Goal: Information Seeking & Learning: Learn about a topic

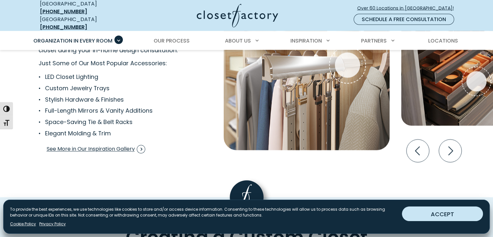
scroll to position [1263, 0]
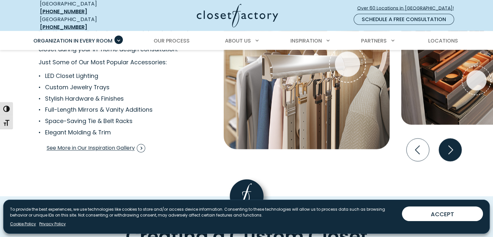
click at [448, 145] on icon "Next slide" at bounding box center [449, 149] width 23 height 23
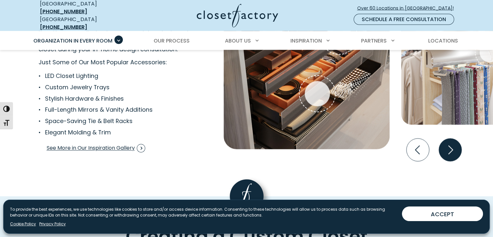
click at [447, 145] on icon "Next slide" at bounding box center [449, 149] width 23 height 23
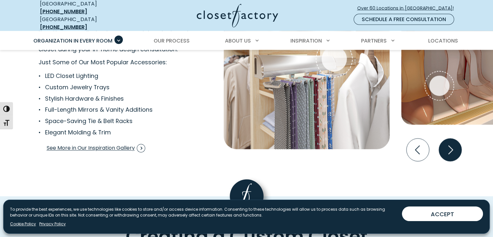
click at [447, 145] on icon "Next slide" at bounding box center [449, 149] width 23 height 23
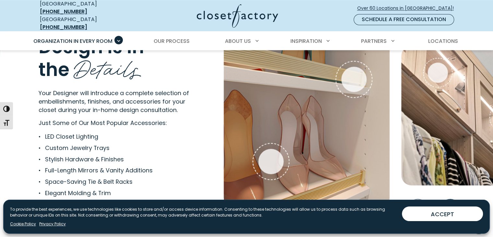
scroll to position [1231, 0]
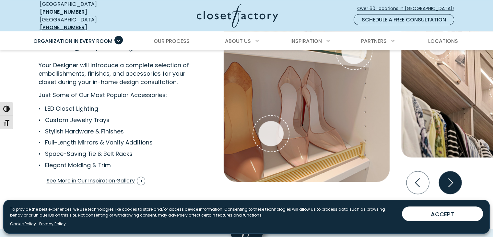
click at [455, 179] on icon "Next slide" at bounding box center [449, 182] width 23 height 23
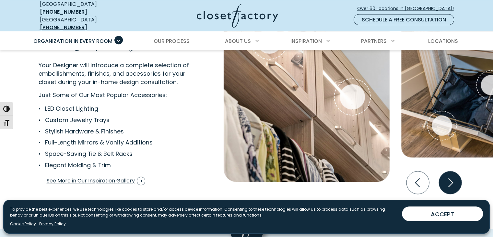
click at [455, 179] on icon "Next slide" at bounding box center [449, 182] width 23 height 23
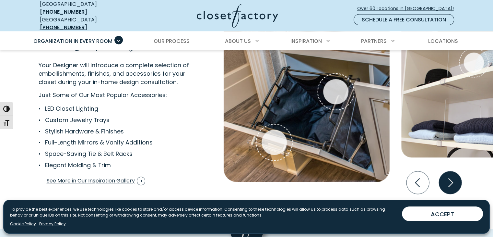
click at [455, 179] on icon "Next slide" at bounding box center [449, 182] width 23 height 23
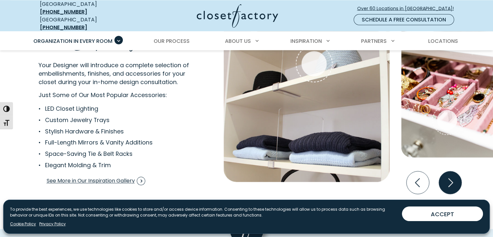
click at [455, 179] on icon "Next slide" at bounding box center [449, 182] width 23 height 23
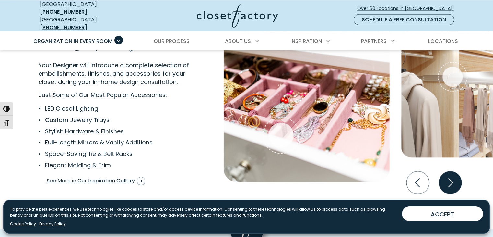
click at [455, 179] on icon "Next slide" at bounding box center [449, 182] width 23 height 23
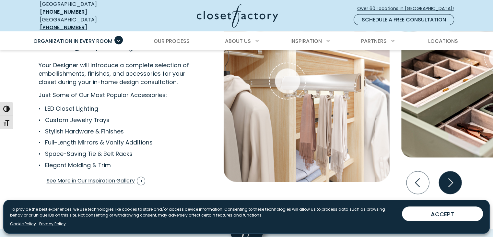
click at [455, 179] on icon "Next slide" at bounding box center [449, 182] width 23 height 23
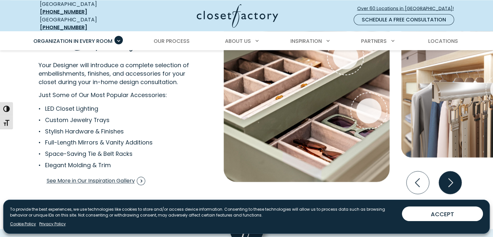
click at [455, 179] on icon "Next slide" at bounding box center [449, 182] width 23 height 23
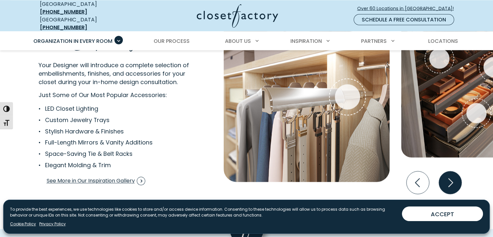
click at [455, 179] on icon "Next slide" at bounding box center [449, 182] width 23 height 23
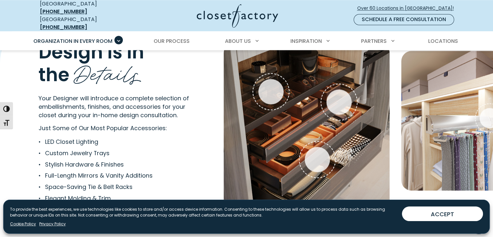
scroll to position [1101, 0]
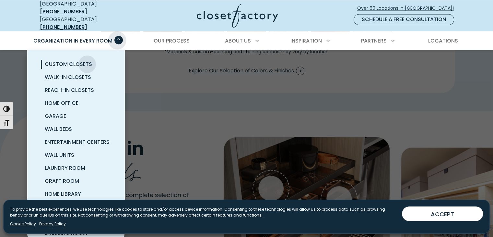
click at [117, 36] on span "Primary Menu" at bounding box center [118, 40] width 8 height 8
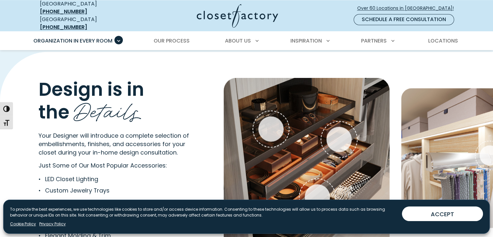
scroll to position [1263, 0]
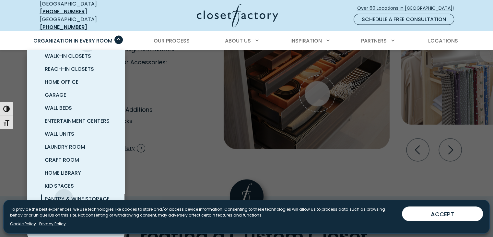
click at [64, 195] on span "Pantry & Wine Storage" at bounding box center [77, 198] width 65 height 7
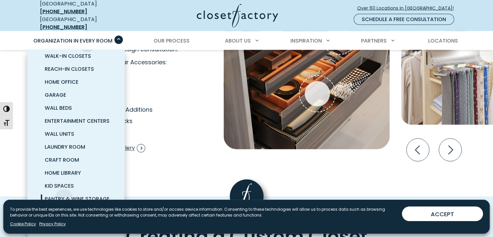
scroll to position [1263, 0]
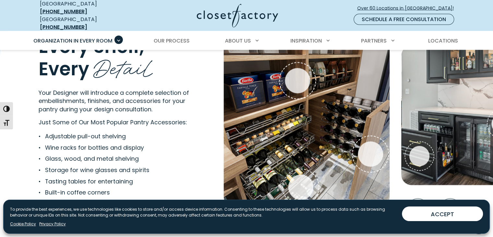
scroll to position [1284, 0]
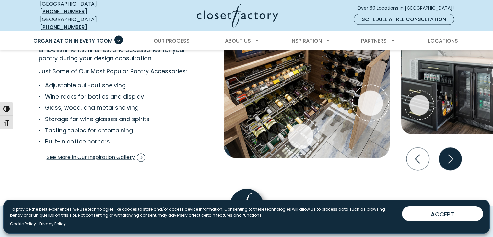
click at [443, 148] on icon "Next slide" at bounding box center [449, 158] width 23 height 23
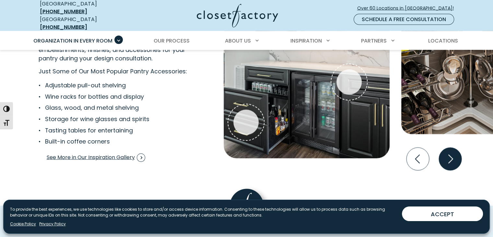
click at [443, 148] on icon "Next slide" at bounding box center [449, 158] width 23 height 23
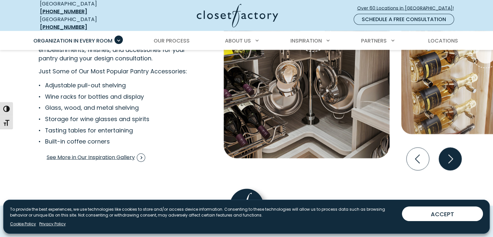
click at [452, 157] on icon "Next slide" at bounding box center [449, 158] width 23 height 23
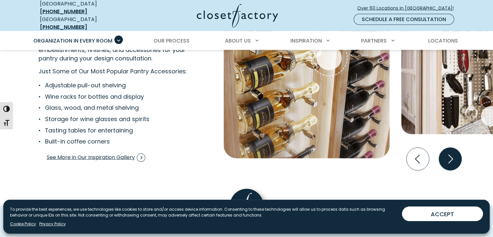
click at [451, 157] on icon "Next slide" at bounding box center [449, 158] width 23 height 23
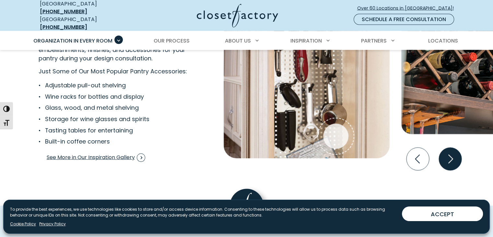
click at [451, 157] on icon "Next slide" at bounding box center [449, 158] width 23 height 23
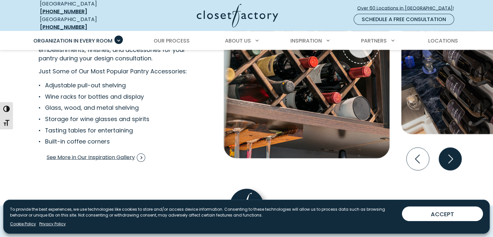
click at [447, 158] on icon "Next slide" at bounding box center [449, 158] width 23 height 23
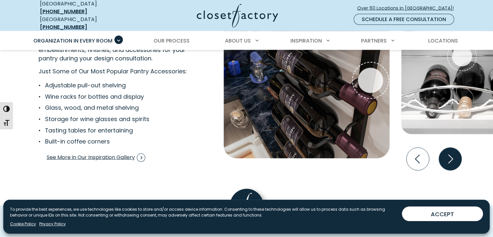
click at [447, 158] on icon "Next slide" at bounding box center [449, 158] width 23 height 23
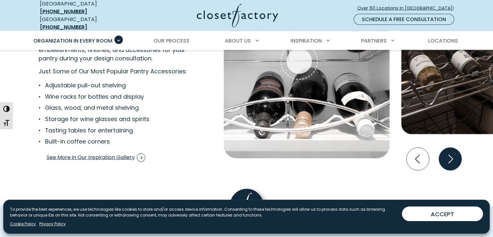
click at [447, 158] on icon "Next slide" at bounding box center [449, 158] width 23 height 23
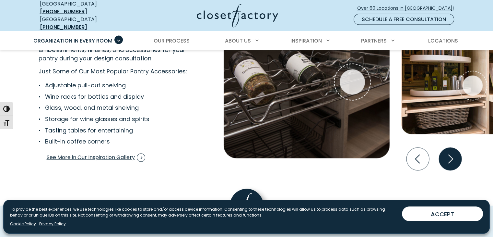
click at [447, 158] on icon "Next slide" at bounding box center [449, 158] width 23 height 23
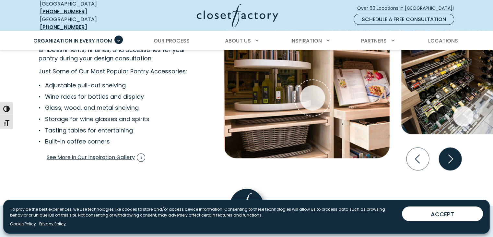
click at [447, 158] on icon "Next slide" at bounding box center [449, 158] width 23 height 23
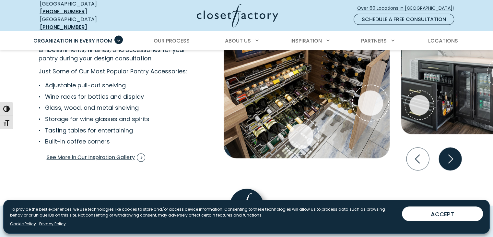
click at [447, 158] on icon "Next slide" at bounding box center [449, 158] width 23 height 23
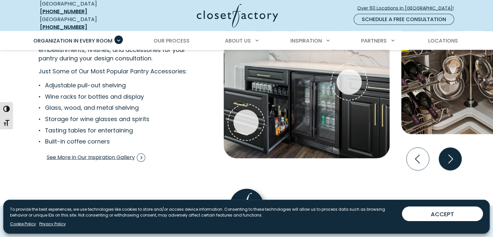
click at [447, 158] on icon "Next slide" at bounding box center [449, 158] width 23 height 23
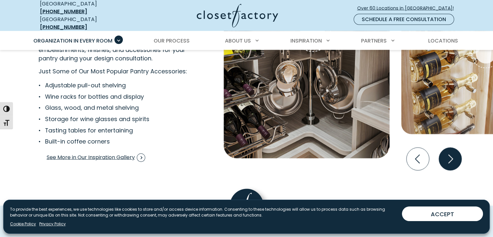
click at [447, 158] on icon "Next slide" at bounding box center [449, 158] width 23 height 23
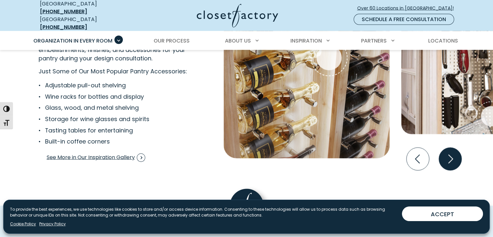
click at [447, 158] on icon "Next slide" at bounding box center [449, 158] width 23 height 23
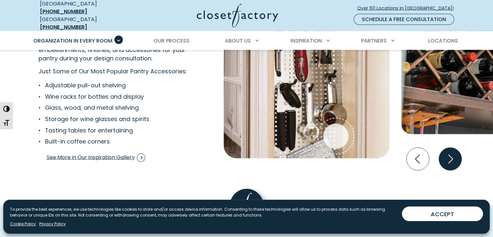
click at [447, 158] on icon "Next slide" at bounding box center [449, 158] width 23 height 23
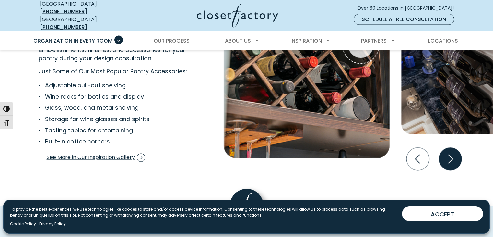
click at [447, 158] on icon "Next slide" at bounding box center [449, 158] width 23 height 23
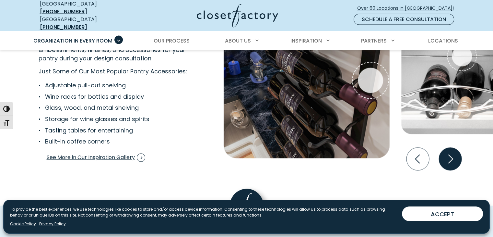
click at [447, 158] on icon "Next slide" at bounding box center [449, 158] width 23 height 23
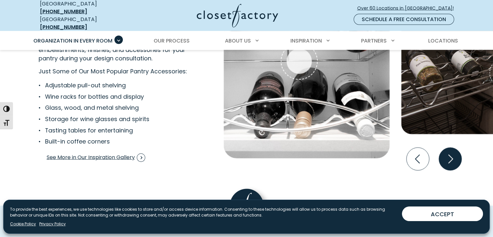
click at [447, 158] on icon "Next slide" at bounding box center [449, 158] width 23 height 23
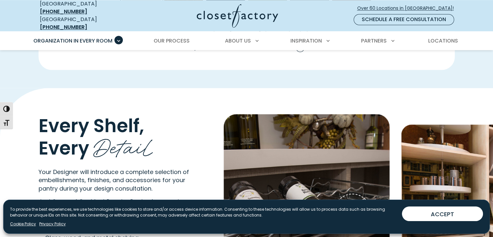
scroll to position [1252, 0]
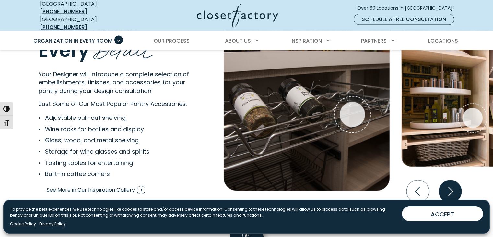
click at [447, 184] on icon "Next slide" at bounding box center [449, 191] width 23 height 23
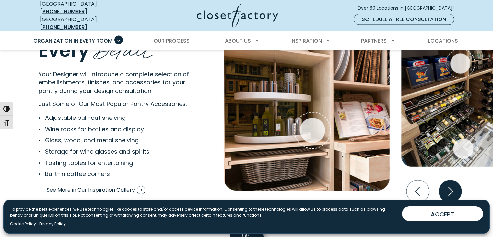
click at [447, 183] on icon "Next slide" at bounding box center [449, 191] width 23 height 23
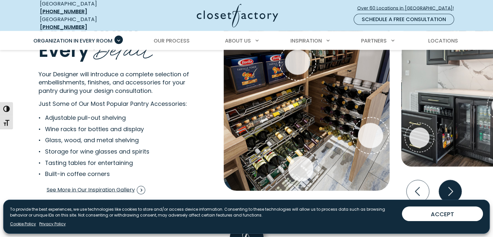
click at [447, 183] on icon "Next slide" at bounding box center [449, 191] width 23 height 23
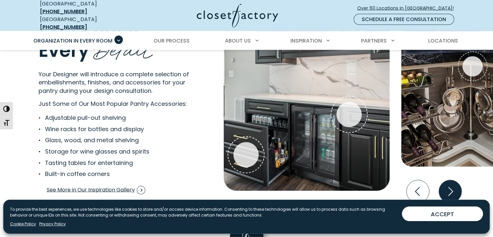
click at [447, 183] on icon "Next slide" at bounding box center [449, 191] width 23 height 23
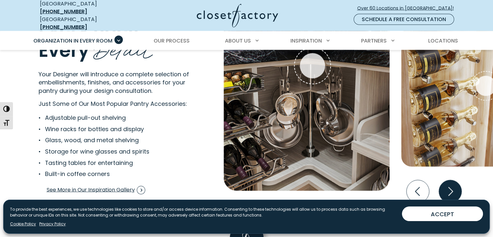
click at [447, 183] on icon "Next slide" at bounding box center [449, 191] width 23 height 23
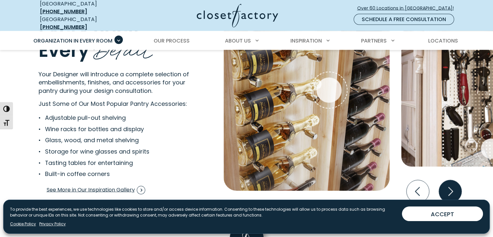
click at [447, 183] on icon "Next slide" at bounding box center [449, 191] width 23 height 23
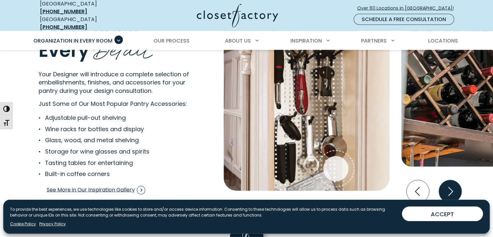
click at [447, 183] on icon "Next slide" at bounding box center [449, 191] width 23 height 23
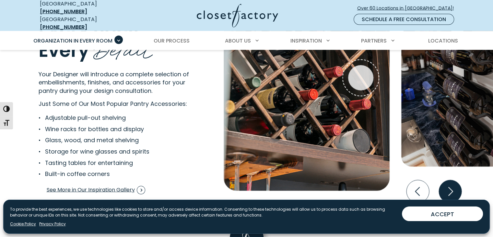
click at [447, 183] on icon "Next slide" at bounding box center [449, 191] width 23 height 23
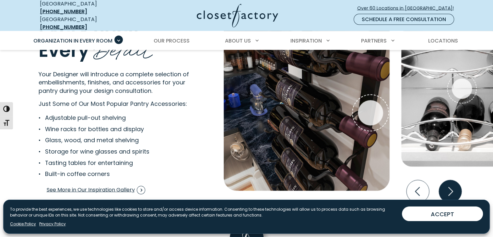
click at [447, 183] on icon "Next slide" at bounding box center [449, 191] width 23 height 23
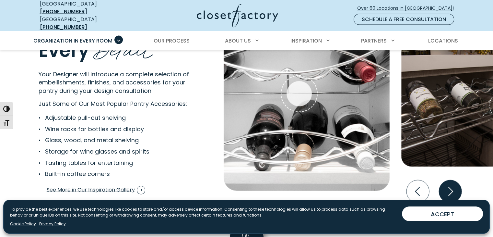
click at [446, 186] on icon "Next slide" at bounding box center [449, 191] width 23 height 23
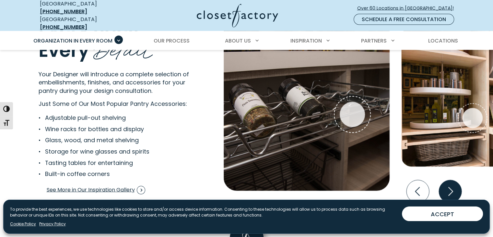
click at [445, 186] on icon "Next slide" at bounding box center [449, 191] width 23 height 23
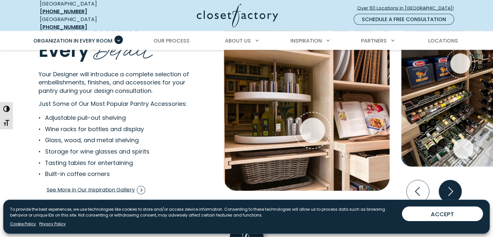
click at [445, 186] on icon "Next slide" at bounding box center [449, 191] width 23 height 23
click at [439, 135] on img "Interactive Gallery" at bounding box center [467, 96] width 133 height 139
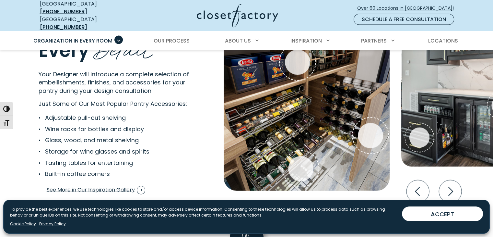
click at [294, 116] on img "Interactive Gallery" at bounding box center [307, 104] width 166 height 174
click at [446, 181] on icon "Next slide" at bounding box center [449, 191] width 23 height 23
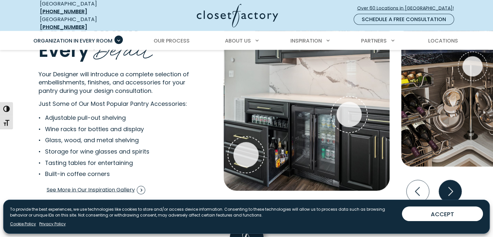
click at [446, 181] on icon "Next slide" at bounding box center [449, 191] width 23 height 23
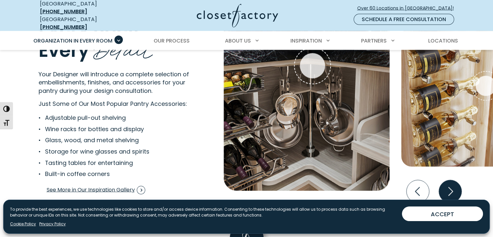
click at [446, 181] on icon "Next slide" at bounding box center [449, 191] width 23 height 23
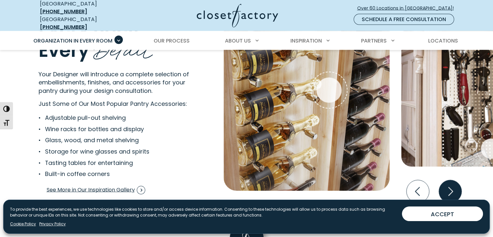
click at [446, 181] on icon "Next slide" at bounding box center [449, 191] width 23 height 23
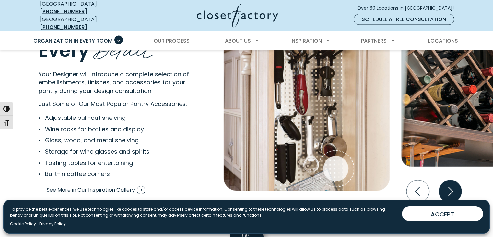
click at [446, 181] on icon "Next slide" at bounding box center [449, 191] width 23 height 23
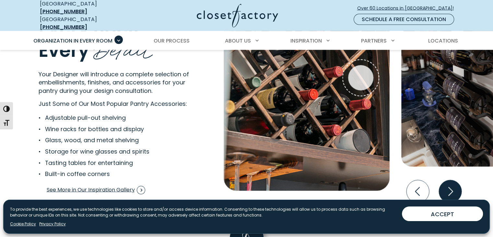
click at [446, 181] on icon "Next slide" at bounding box center [449, 191] width 23 height 23
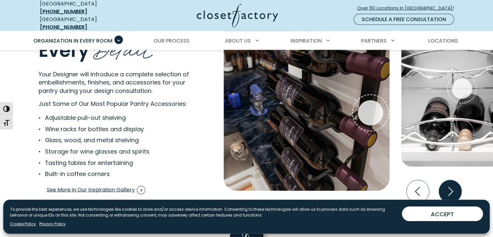
click at [446, 181] on icon "Next slide" at bounding box center [449, 191] width 23 height 23
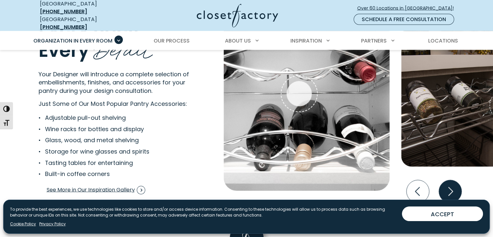
click at [445, 181] on icon "Next slide" at bounding box center [449, 191] width 23 height 23
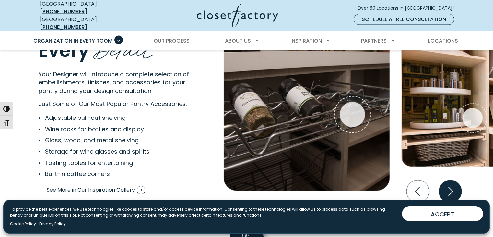
click at [445, 181] on icon "Next slide" at bounding box center [449, 191] width 23 height 23
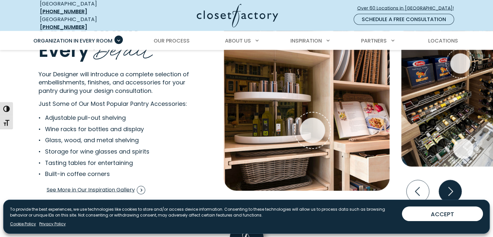
click at [445, 181] on icon "Next slide" at bounding box center [449, 191] width 23 height 23
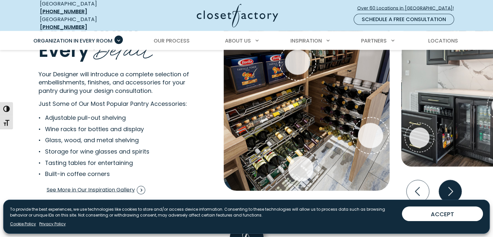
click at [445, 181] on icon "Next slide" at bounding box center [449, 191] width 23 height 23
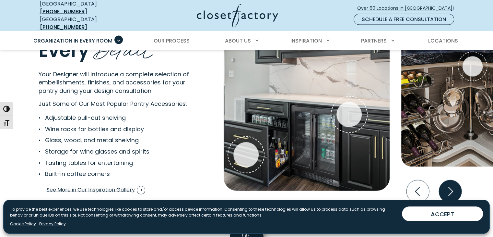
click at [445, 181] on icon "Next slide" at bounding box center [449, 191] width 23 height 23
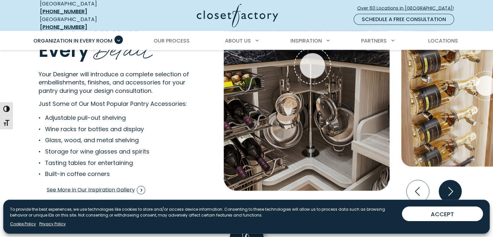
click at [445, 181] on icon "Next slide" at bounding box center [449, 191] width 23 height 23
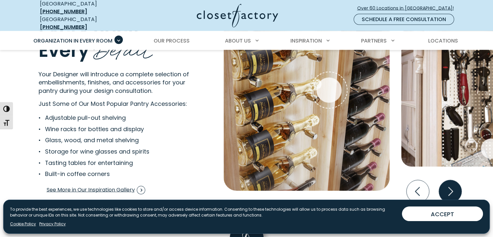
click at [445, 181] on icon "Next slide" at bounding box center [449, 191] width 23 height 23
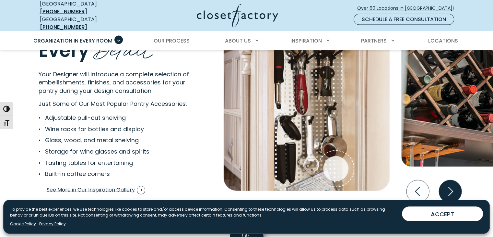
click at [445, 181] on icon "Next slide" at bounding box center [449, 191] width 23 height 23
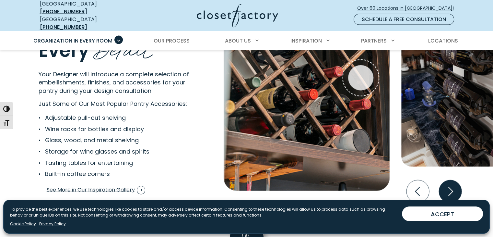
click at [445, 181] on icon "Next slide" at bounding box center [449, 191] width 23 height 23
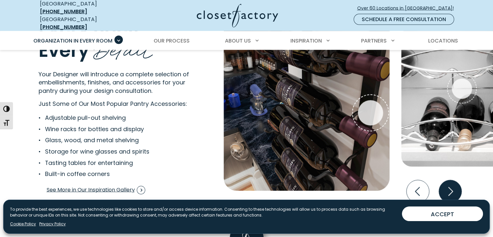
click at [445, 181] on icon "Next slide" at bounding box center [449, 191] width 23 height 23
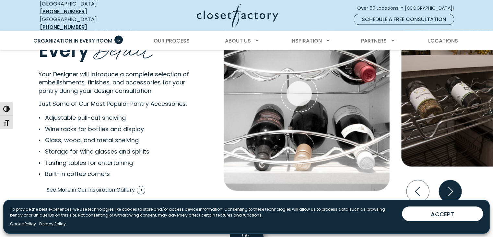
click at [445, 181] on icon "Next slide" at bounding box center [449, 191] width 23 height 23
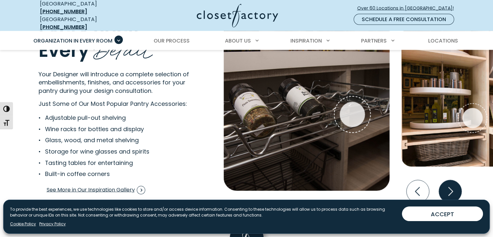
click at [445, 181] on icon "Next slide" at bounding box center [449, 191] width 23 height 23
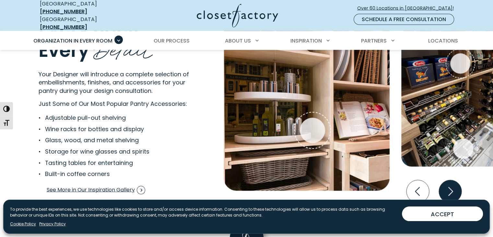
click at [445, 181] on icon "Next slide" at bounding box center [449, 191] width 23 height 23
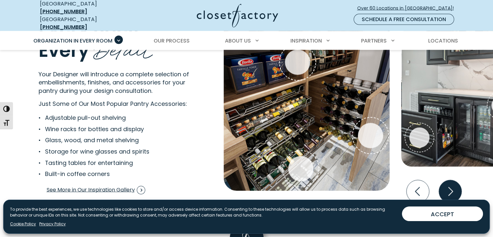
click at [445, 181] on icon "Next slide" at bounding box center [449, 191] width 23 height 23
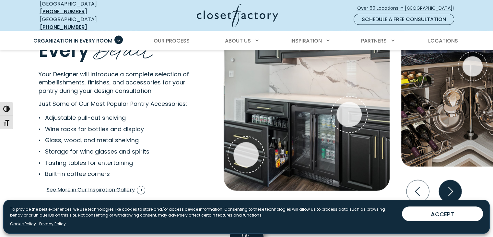
click at [445, 181] on icon "Next slide" at bounding box center [449, 191] width 23 height 23
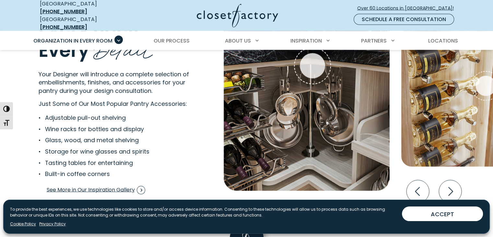
click at [347, 140] on img "Interactive Gallery" at bounding box center [307, 104] width 166 height 174
